Goal: Information Seeking & Learning: Learn about a topic

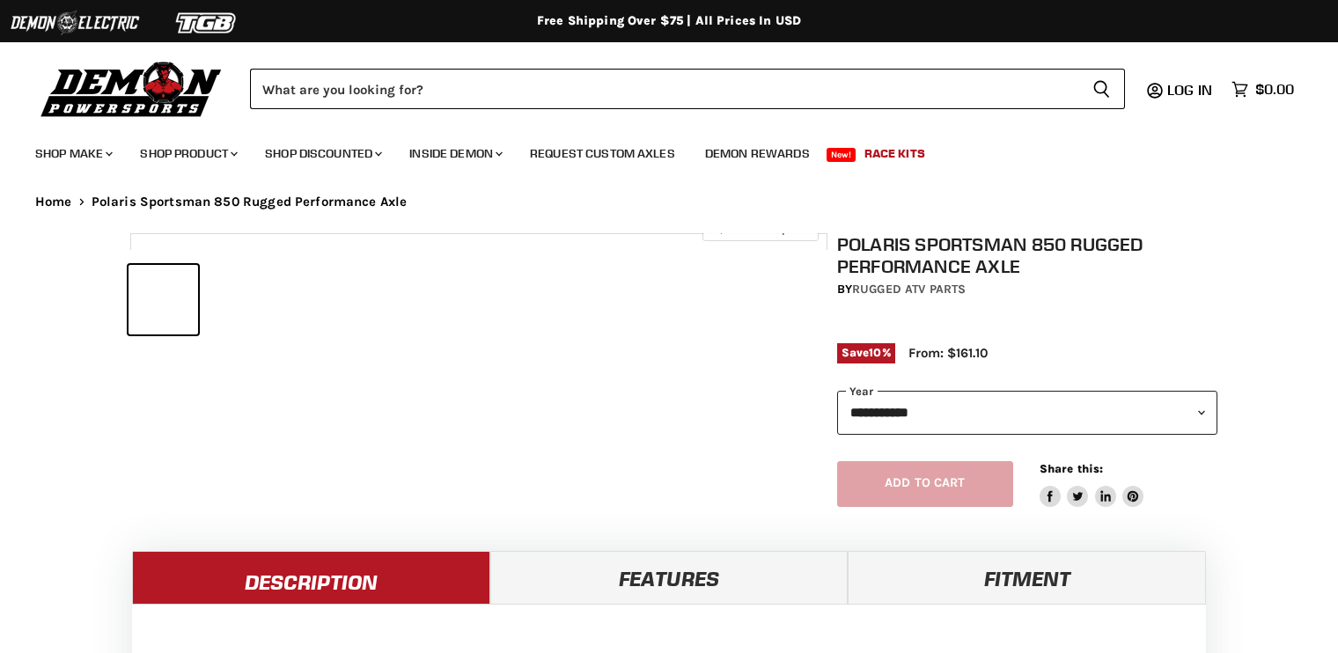
select select "******"
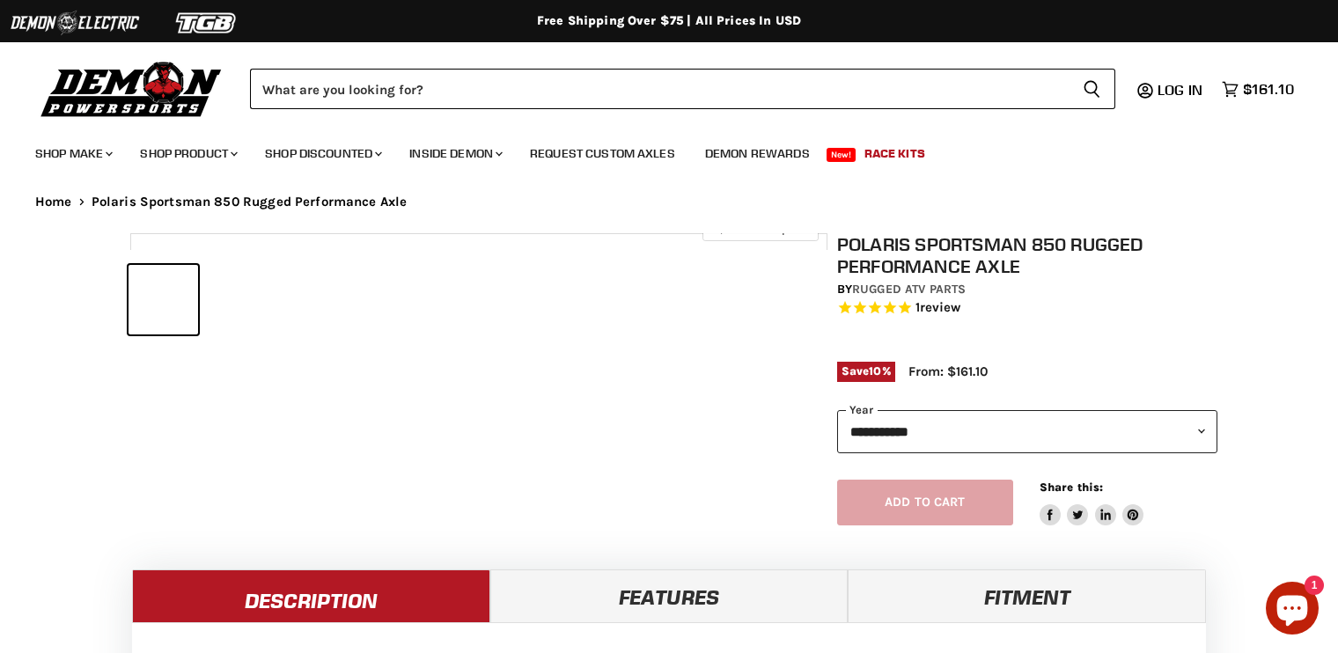
select select "******"
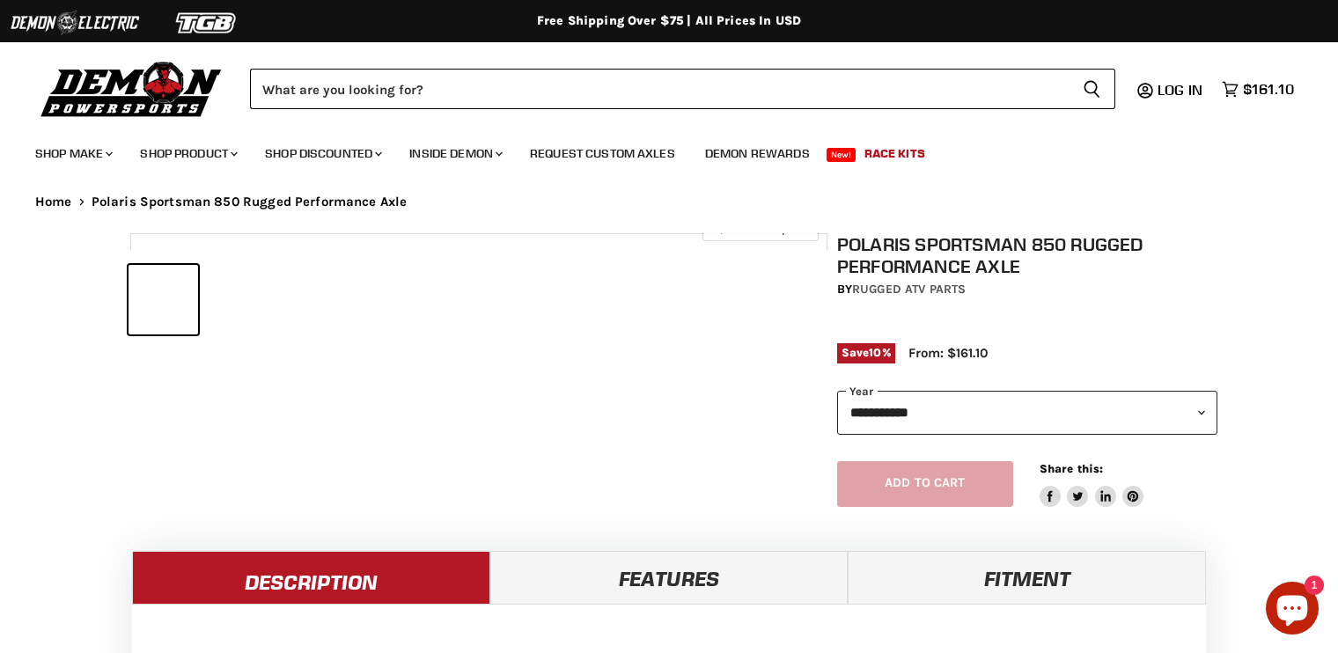
select select "******"
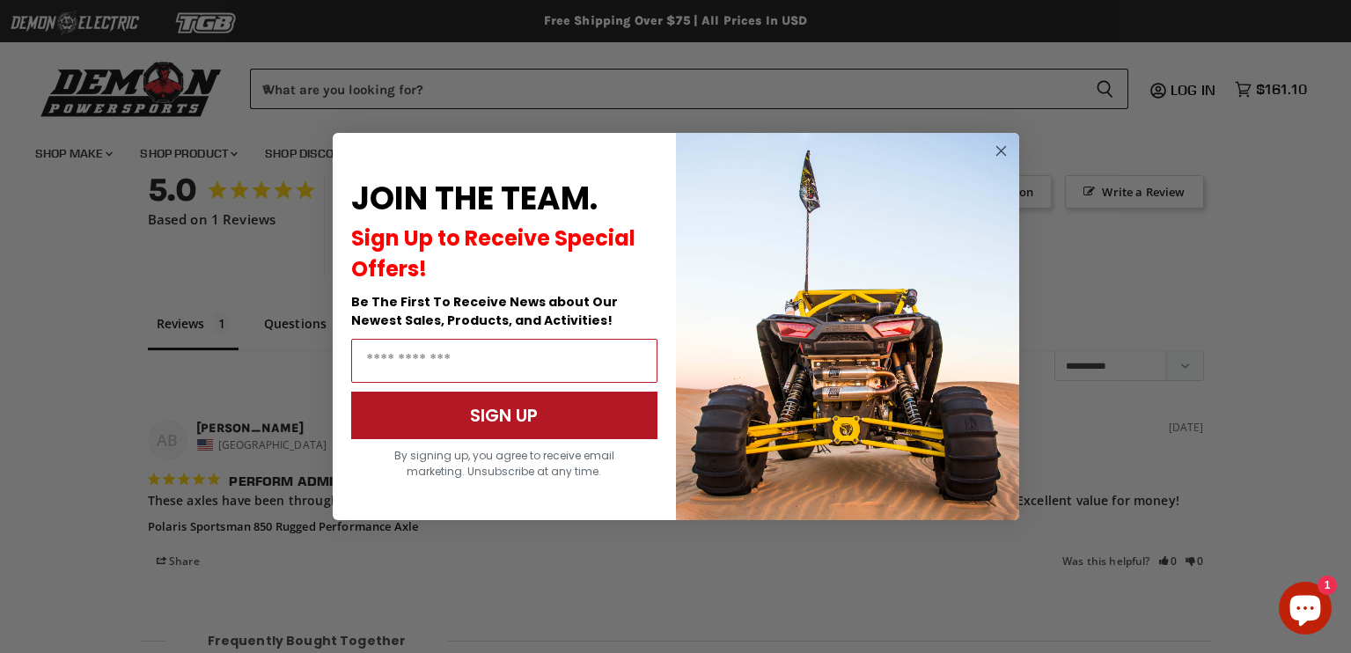
scroll to position [1306, 0]
